Goal: Check status: Check status

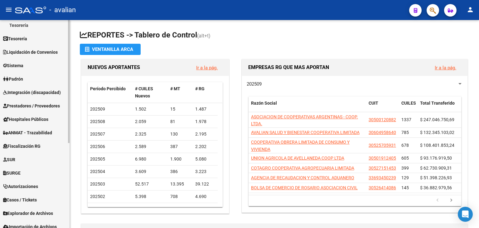
scroll to position [143, 0]
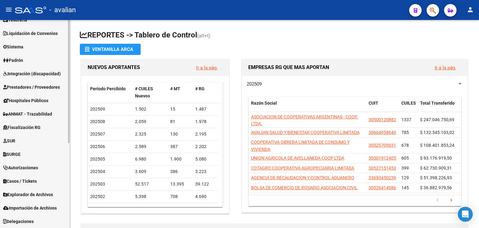
click at [33, 192] on span "Explorador de Archivos" at bounding box center [28, 194] width 50 height 7
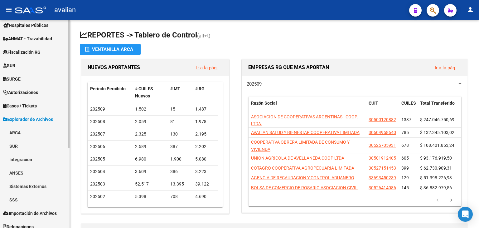
scroll to position [130, 0]
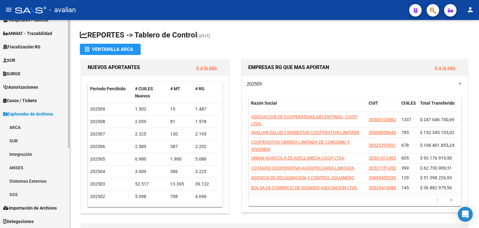
click at [22, 194] on link "SSS" at bounding box center [35, 193] width 70 height 13
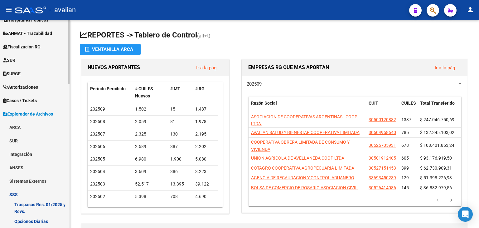
scroll to position [192, 0]
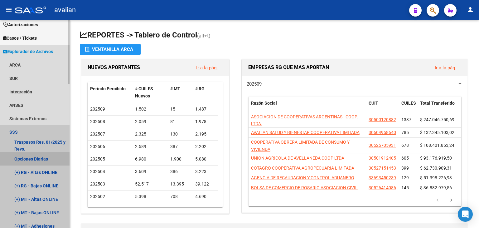
click at [36, 160] on link "Opciones Diarias" at bounding box center [35, 158] width 70 height 13
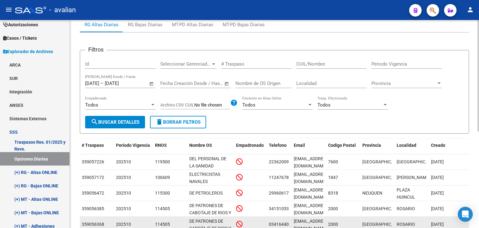
scroll to position [24, 0]
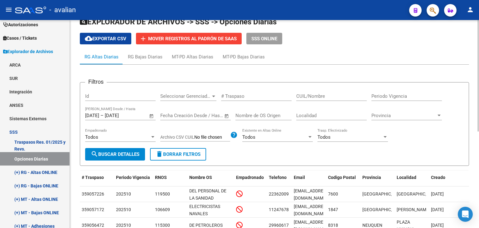
click at [150, 117] on span "Open calendar" at bounding box center [151, 115] width 15 height 15
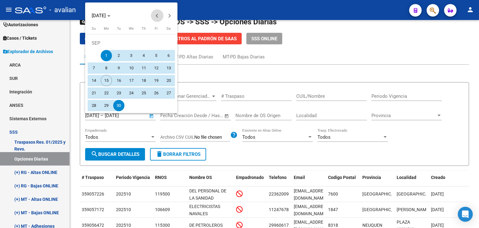
click at [159, 16] on button "Previous month" at bounding box center [157, 15] width 12 height 12
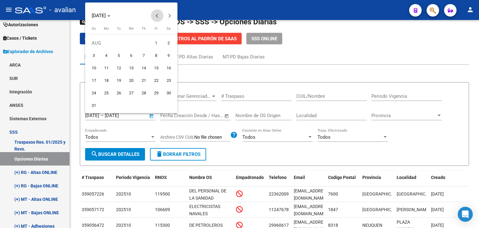
click at [159, 16] on button "Previous month" at bounding box center [157, 15] width 12 height 12
click at [119, 55] on span "1" at bounding box center [118, 55] width 11 height 11
type input "[DATE]"
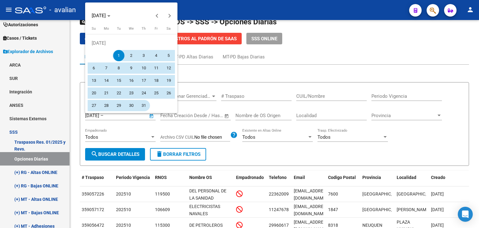
click at [143, 105] on span "31" at bounding box center [143, 105] width 11 height 11
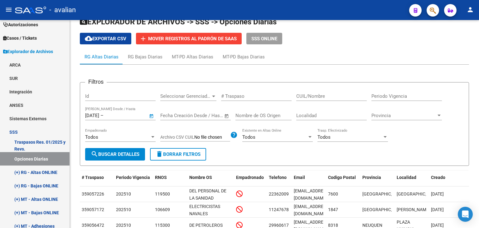
type input "[DATE]"
click at [126, 149] on button "search Buscar Detalles" at bounding box center [115, 154] width 60 height 12
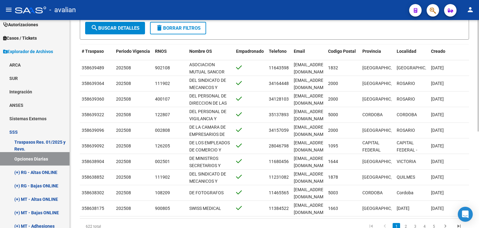
scroll to position [180, 0]
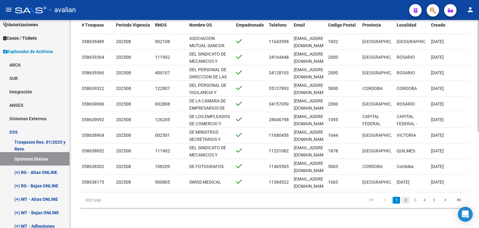
click at [404, 199] on link "2" at bounding box center [405, 199] width 7 height 7
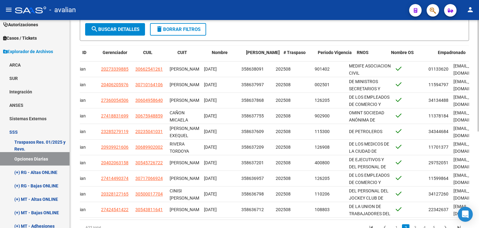
scroll to position [0, 0]
